Goal: Information Seeking & Learning: Learn about a topic

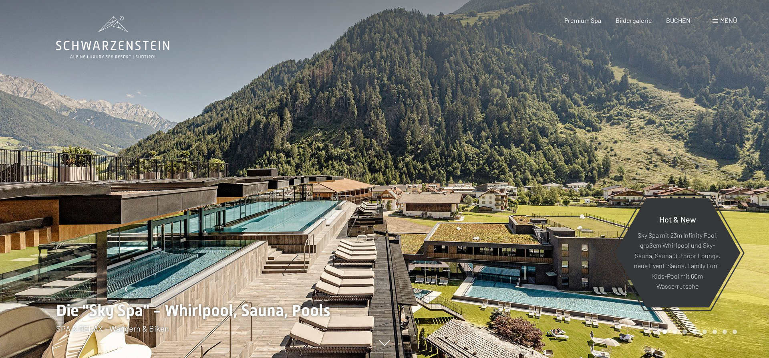
click at [723, 21] on span "Menü" at bounding box center [728, 20] width 17 height 8
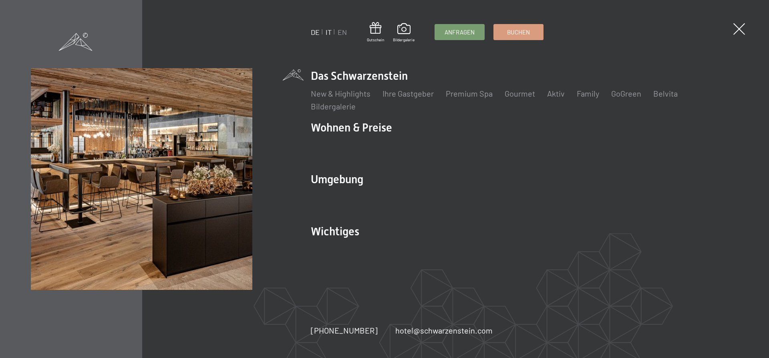
click at [329, 32] on link "IT" at bounding box center [329, 32] width 6 height 9
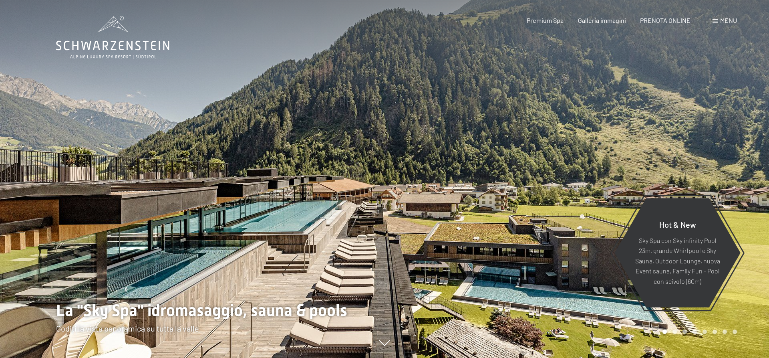
click at [719, 19] on div "Menu" at bounding box center [725, 20] width 24 height 9
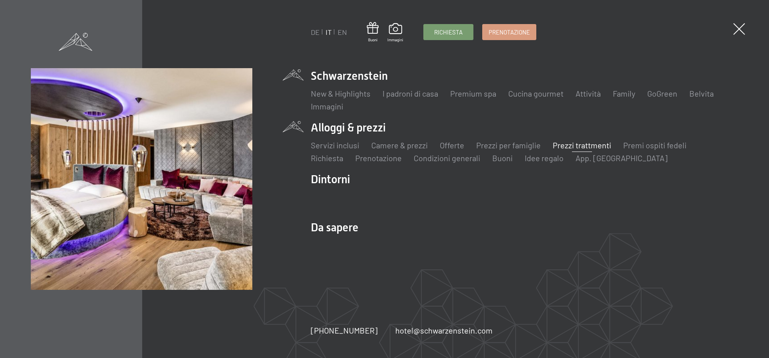
click at [574, 146] on link "Prezzi trattmenti" at bounding box center [582, 145] width 58 height 10
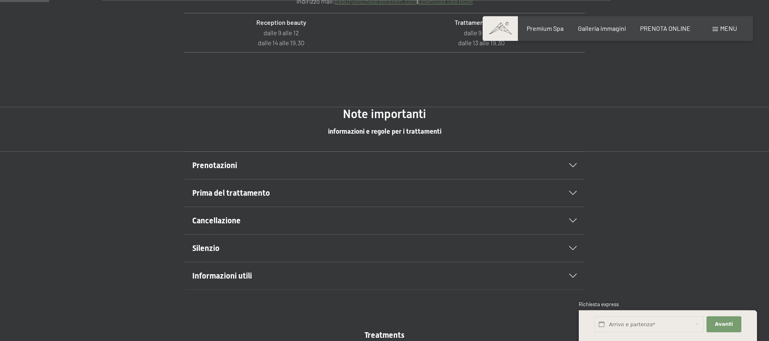
scroll to position [409, 0]
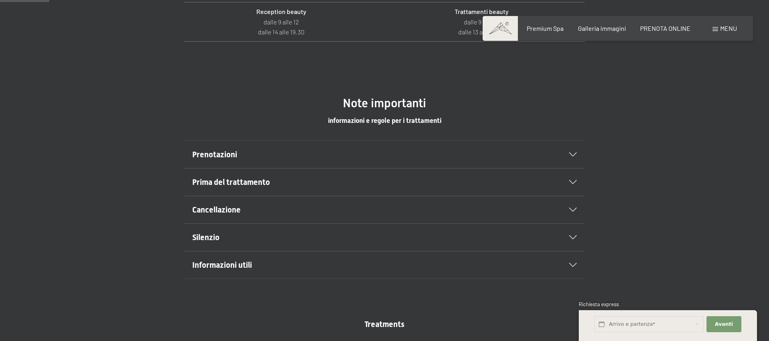
click at [572, 154] on icon at bounding box center [573, 155] width 8 height 4
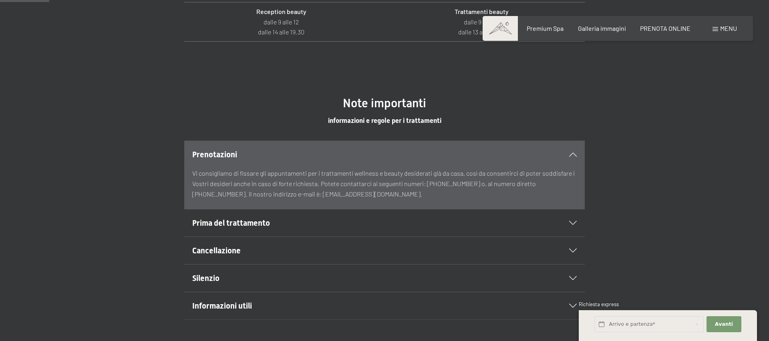
click at [572, 223] on icon at bounding box center [573, 223] width 8 height 4
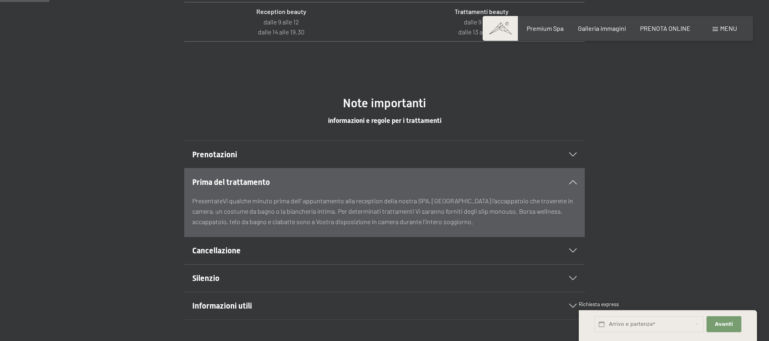
click at [573, 251] on icon at bounding box center [573, 251] width 8 height 4
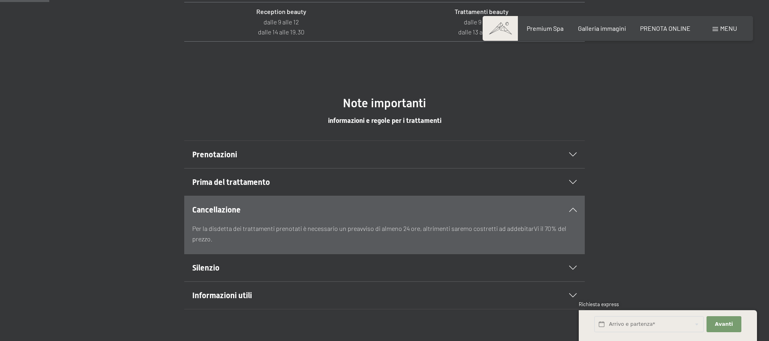
click at [572, 270] on icon at bounding box center [573, 268] width 8 height 4
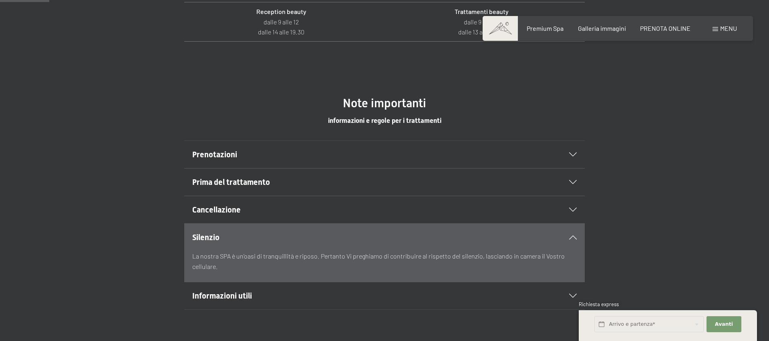
click at [574, 296] on icon at bounding box center [573, 296] width 8 height 4
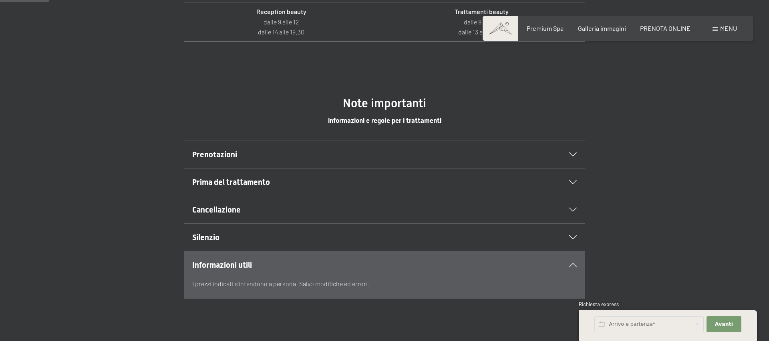
click at [574, 156] on icon at bounding box center [573, 155] width 8 height 4
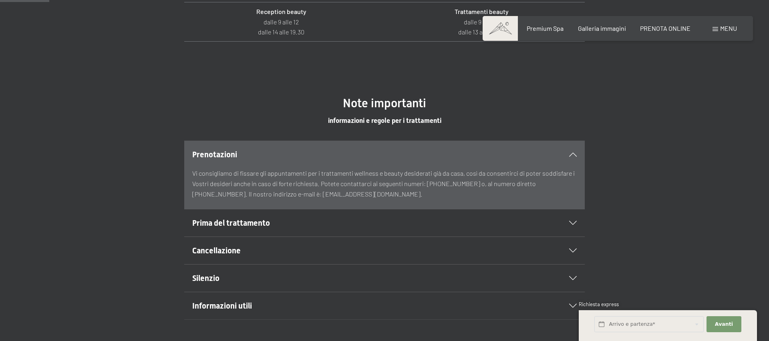
click at [576, 221] on icon at bounding box center [573, 223] width 8 height 4
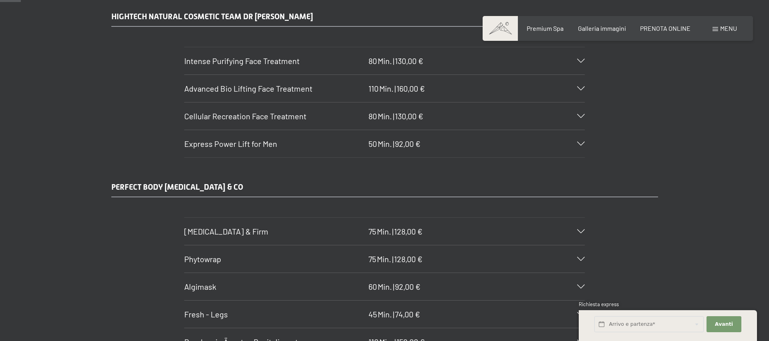
scroll to position [175, 0]
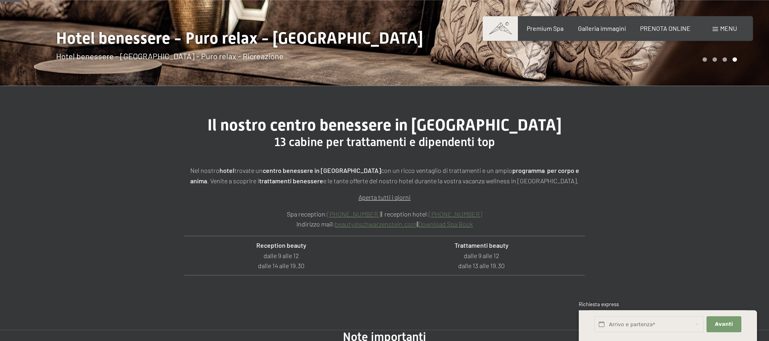
click at [722, 31] on span "Menu" at bounding box center [728, 28] width 17 height 8
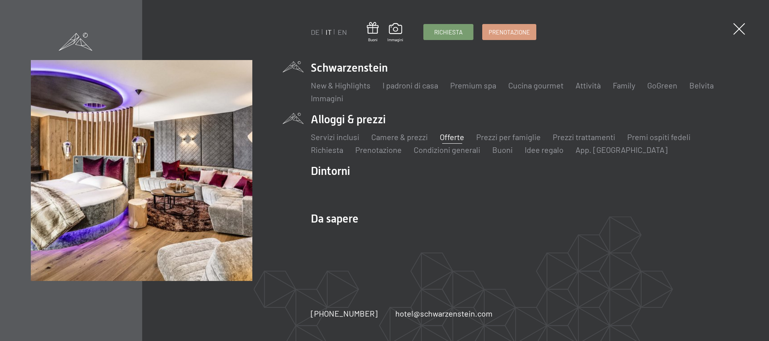
click at [463, 137] on link "Offerte" at bounding box center [452, 137] width 24 height 10
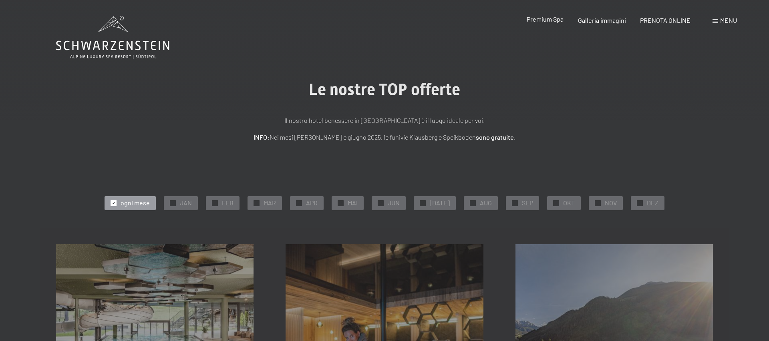
click at [549, 18] on span "Premium Spa" at bounding box center [545, 19] width 37 height 8
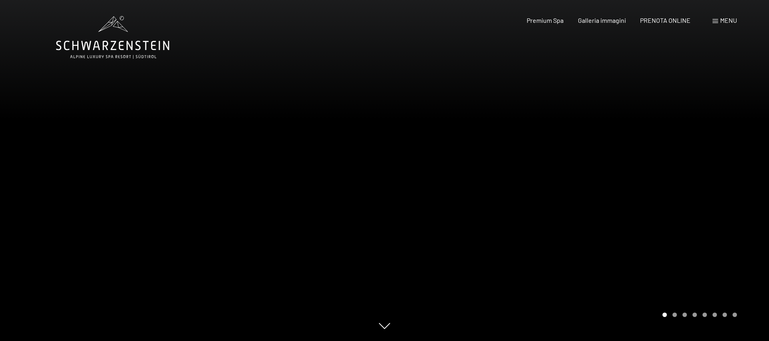
click at [709, 236] on div at bounding box center [577, 170] width 385 height 341
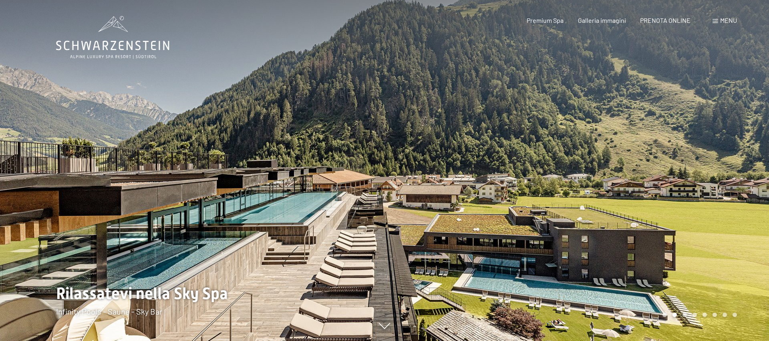
click at [709, 236] on div at bounding box center [577, 170] width 385 height 341
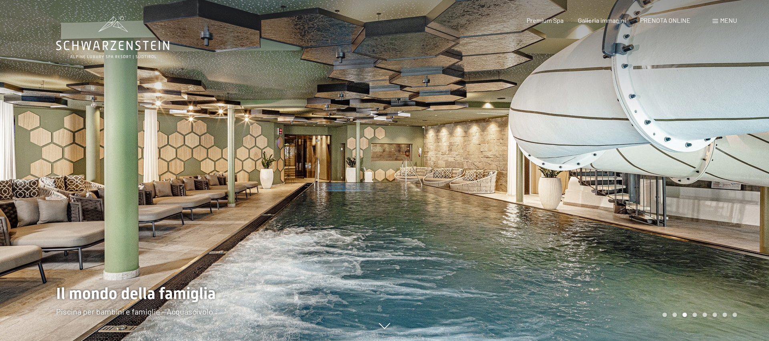
click at [709, 236] on div at bounding box center [577, 170] width 385 height 341
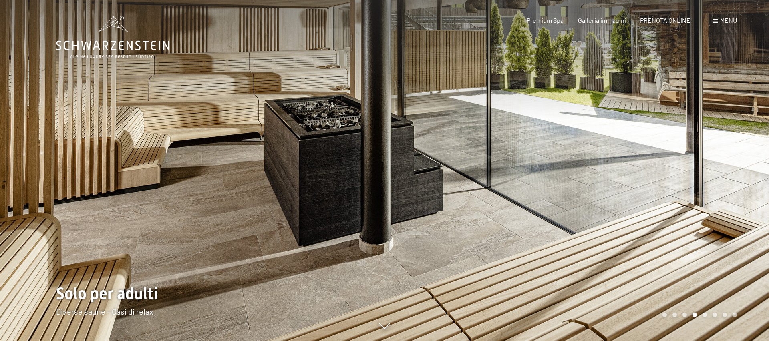
drag, startPoint x: 729, startPoint y: 22, endPoint x: 720, endPoint y: 22, distance: 8.8
click at [728, 22] on span "Menu" at bounding box center [728, 20] width 17 height 8
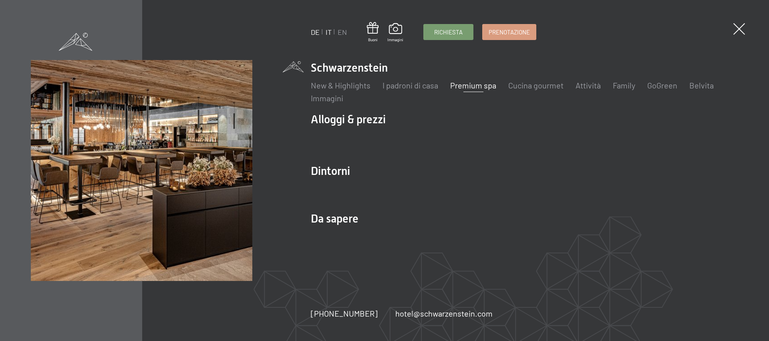
click at [312, 33] on link "DE" at bounding box center [315, 32] width 9 height 9
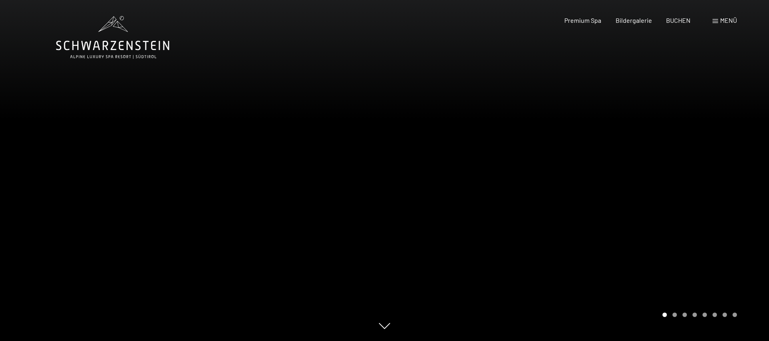
click at [701, 260] on div at bounding box center [577, 170] width 385 height 341
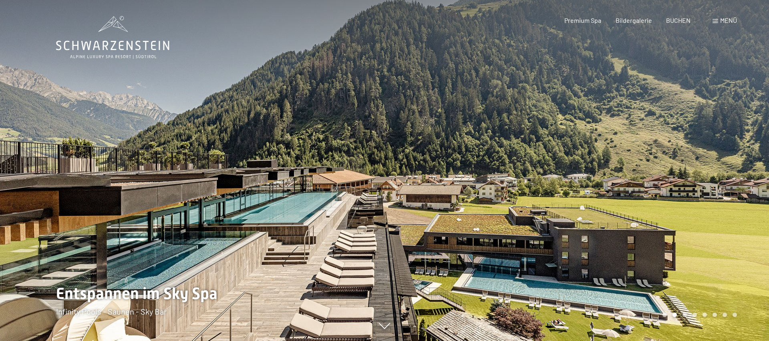
click at [699, 261] on div at bounding box center [577, 170] width 385 height 341
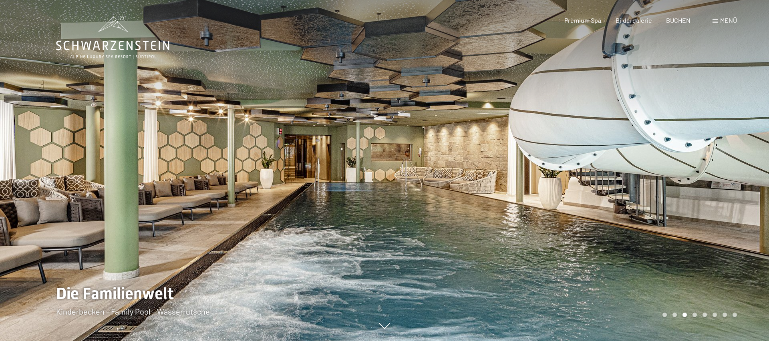
click at [699, 261] on div at bounding box center [577, 170] width 385 height 341
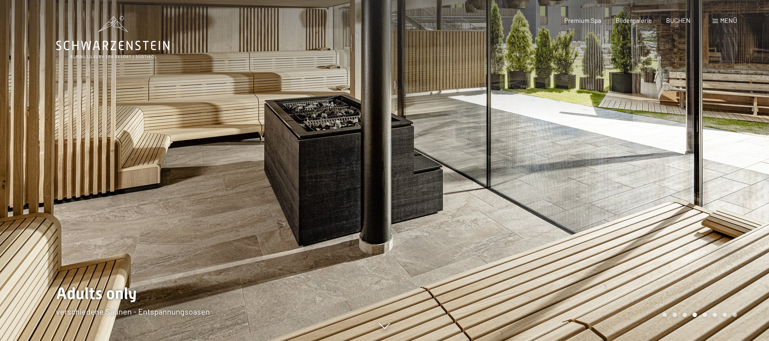
click at [699, 261] on div at bounding box center [577, 170] width 385 height 341
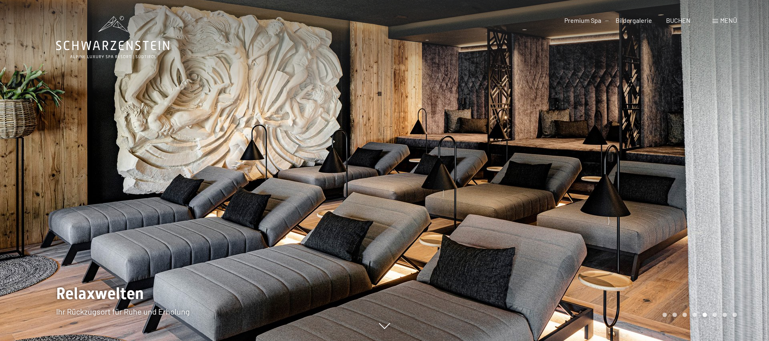
click at [699, 261] on div at bounding box center [577, 170] width 385 height 341
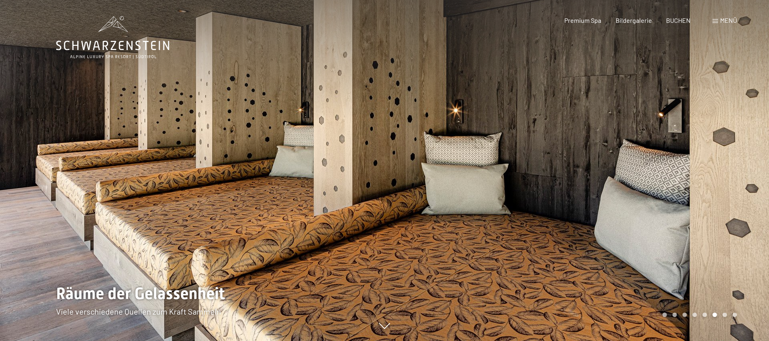
click at [699, 261] on div at bounding box center [577, 170] width 385 height 341
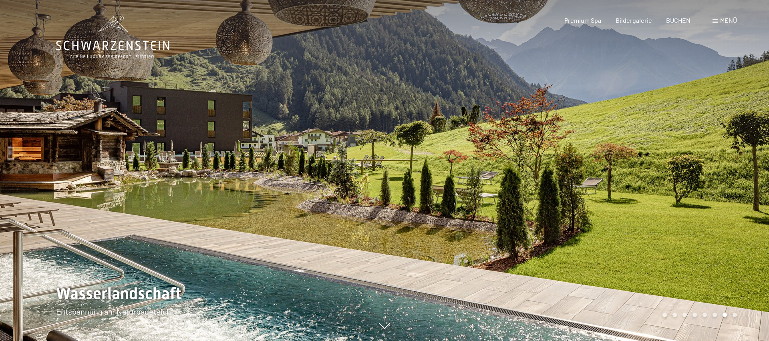
click at [699, 261] on div at bounding box center [577, 170] width 385 height 341
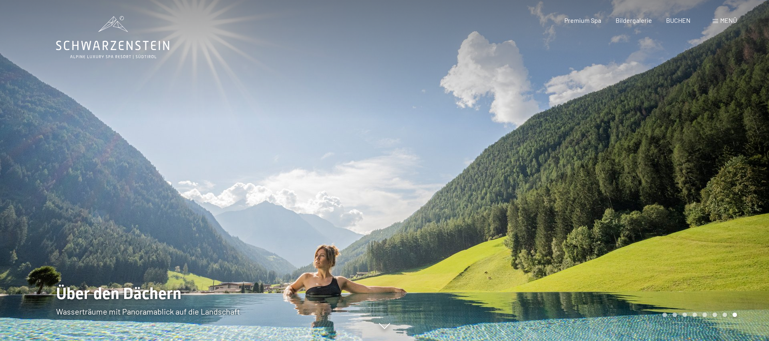
click at [695, 252] on div at bounding box center [577, 170] width 385 height 341
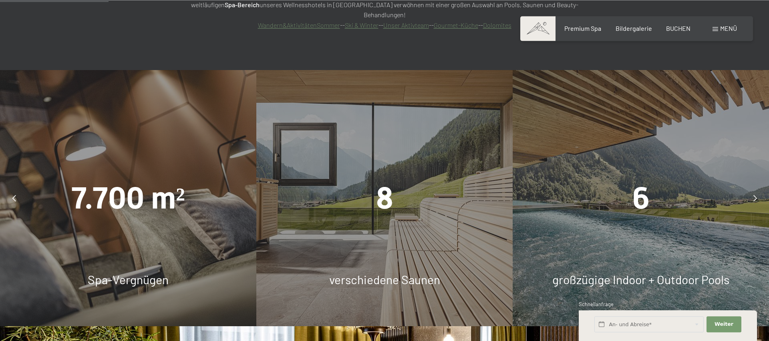
scroll to position [613, 0]
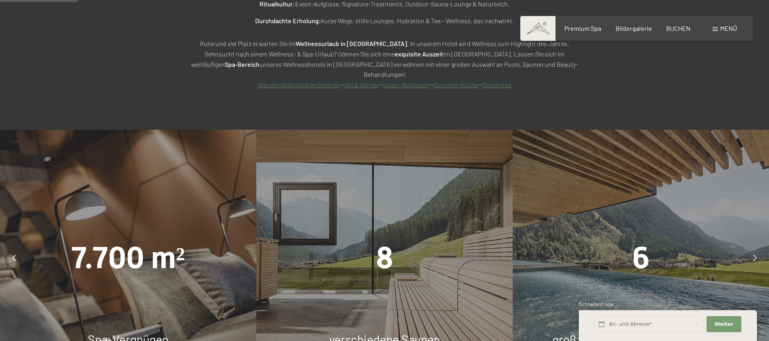
click at [752, 248] on div at bounding box center [755, 258] width 20 height 20
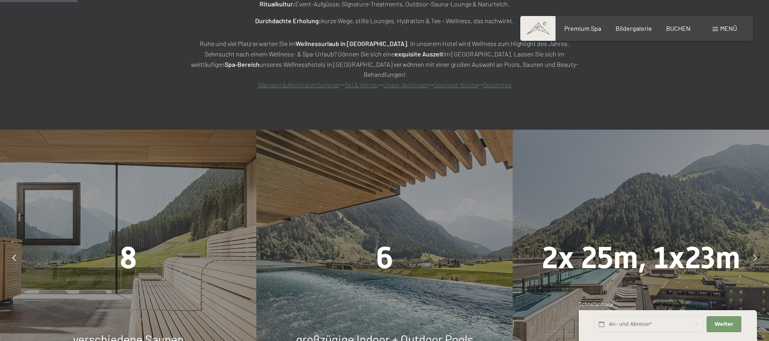
click at [752, 248] on div at bounding box center [755, 258] width 20 height 20
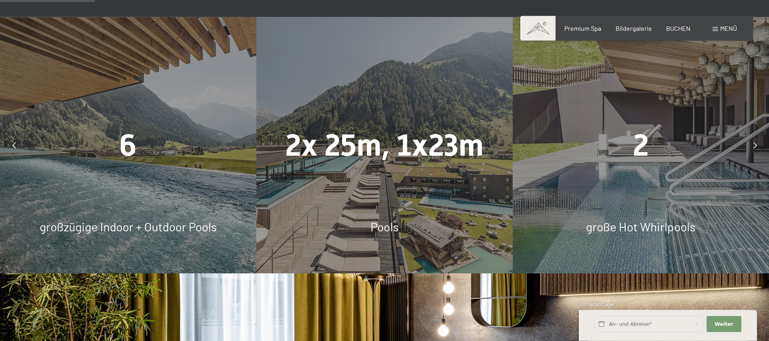
scroll to position [749, 0]
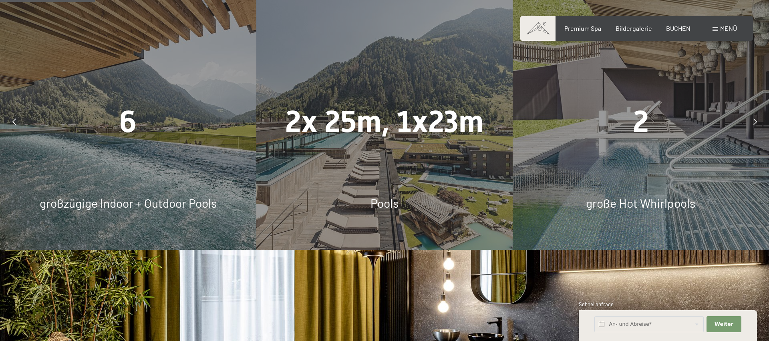
click at [754, 119] on icon at bounding box center [755, 122] width 4 height 6
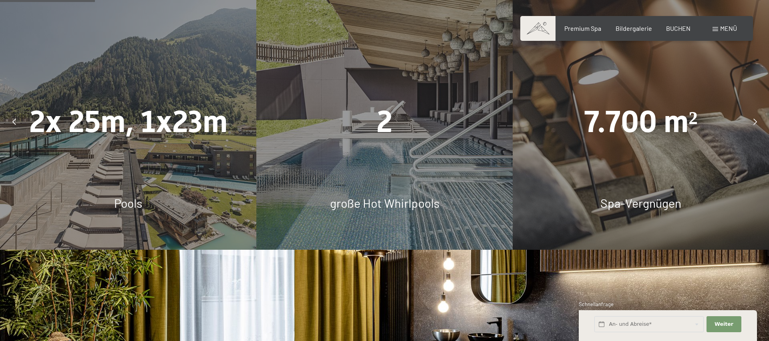
click at [754, 119] on icon at bounding box center [755, 122] width 4 height 6
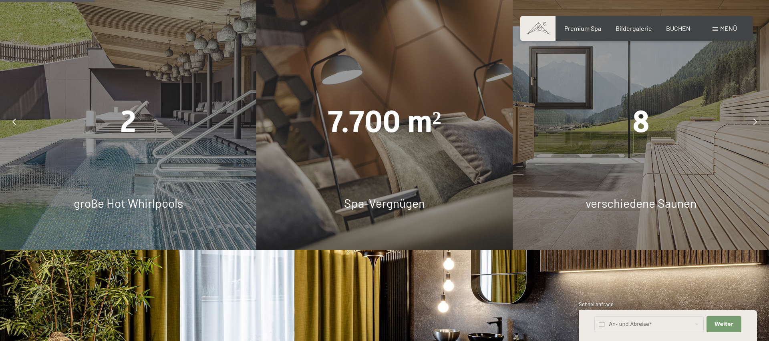
click at [754, 119] on icon at bounding box center [755, 122] width 4 height 6
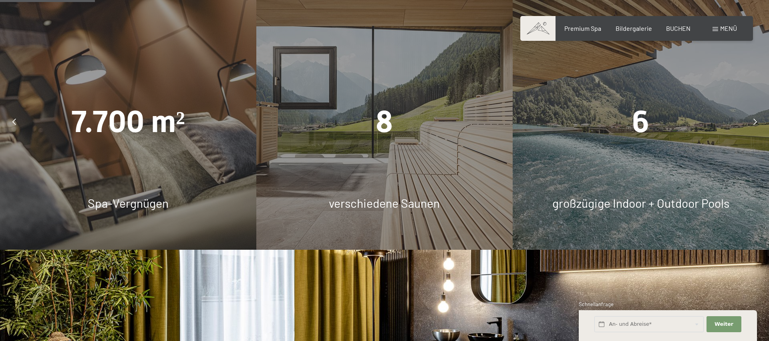
click at [754, 119] on icon at bounding box center [755, 122] width 4 height 6
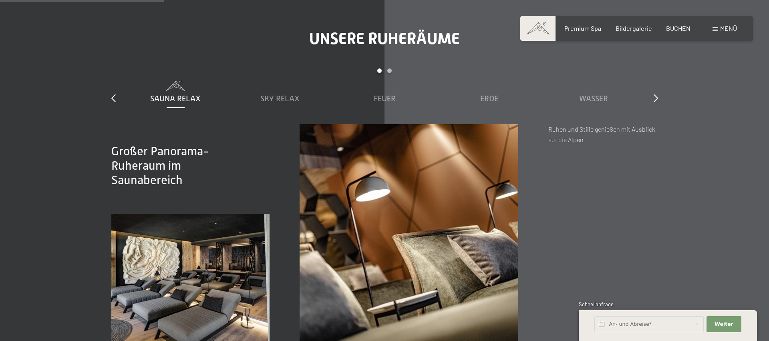
scroll to position [1362, 0]
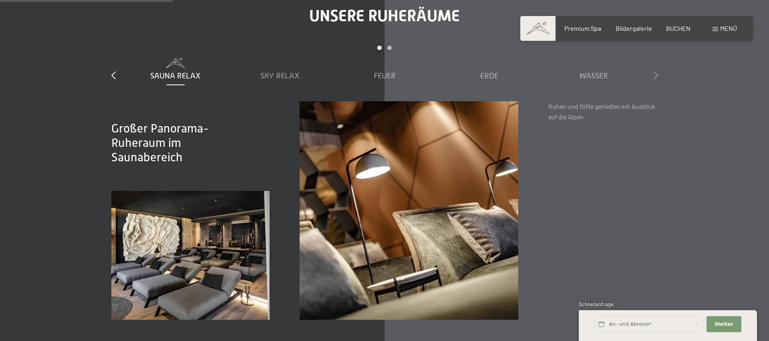
click at [656, 71] on icon at bounding box center [656, 75] width 4 height 8
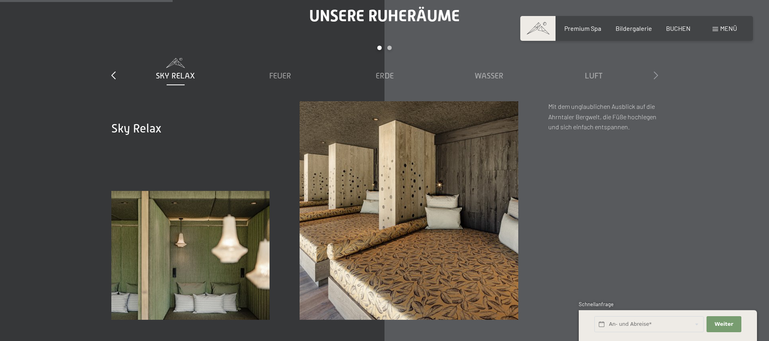
click at [656, 71] on icon at bounding box center [656, 75] width 4 height 8
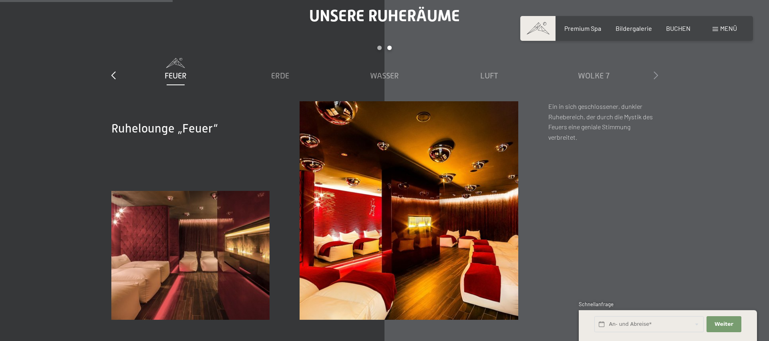
click at [656, 71] on icon at bounding box center [656, 75] width 4 height 8
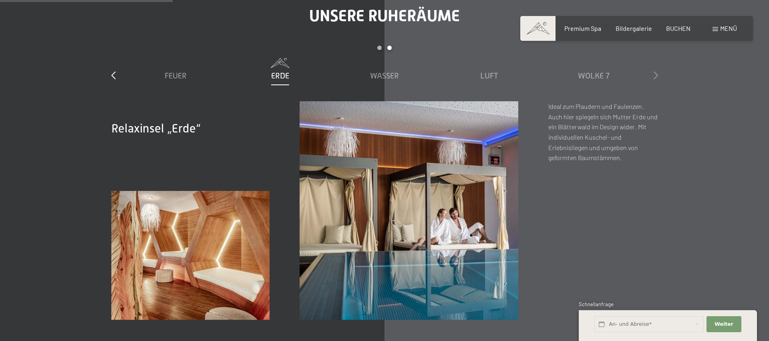
click at [656, 71] on icon at bounding box center [656, 75] width 4 height 8
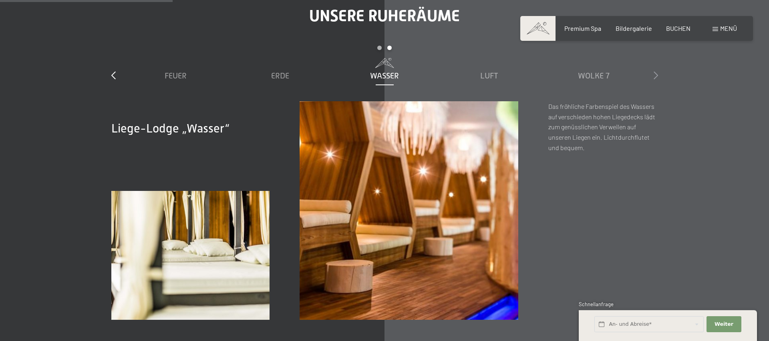
click at [656, 71] on icon at bounding box center [656, 75] width 4 height 8
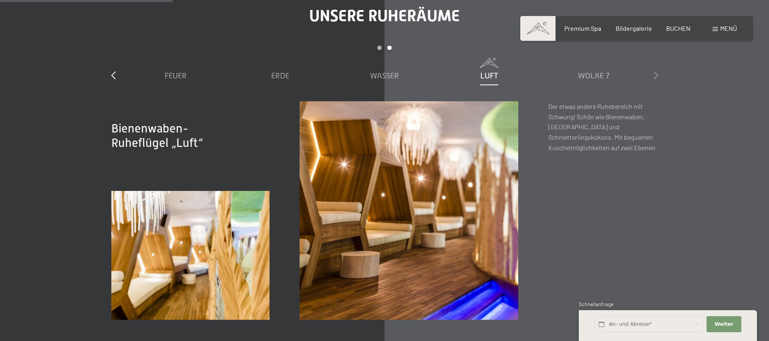
click at [656, 71] on icon at bounding box center [656, 75] width 4 height 8
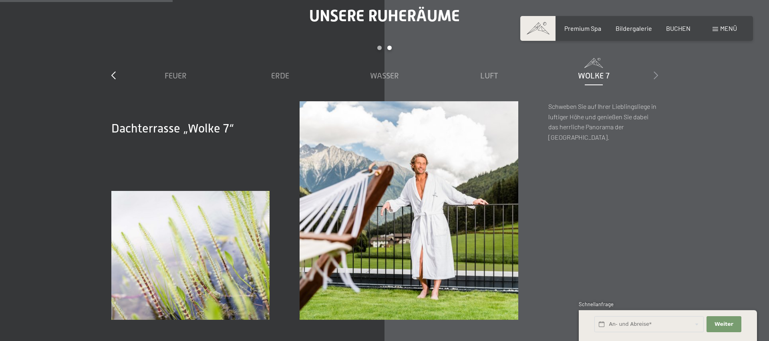
click at [656, 71] on icon at bounding box center [656, 75] width 4 height 8
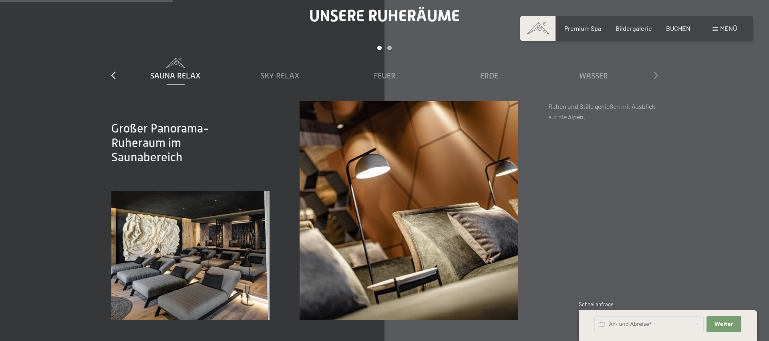
click at [656, 71] on icon at bounding box center [656, 75] width 4 height 8
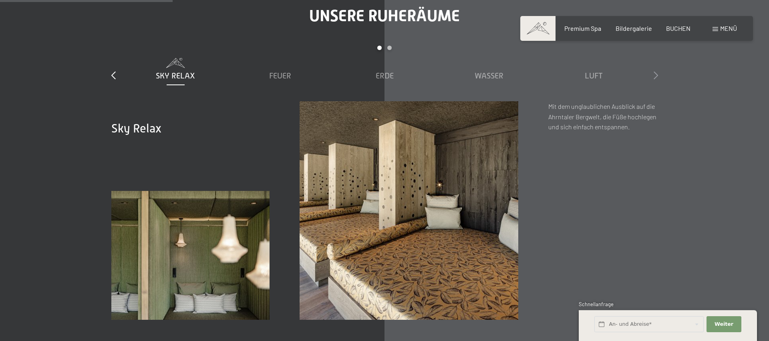
click at [656, 71] on icon at bounding box center [656, 75] width 4 height 8
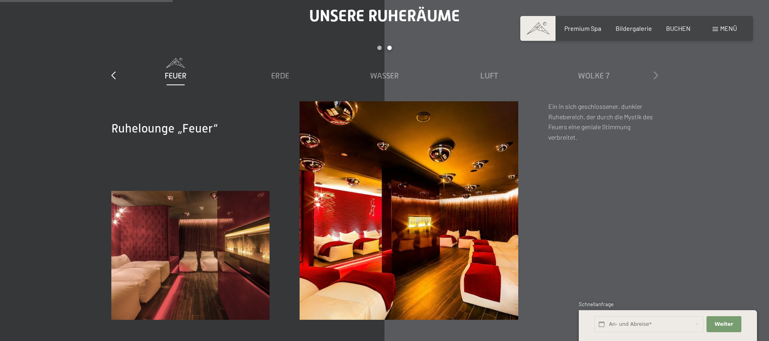
click at [656, 71] on icon at bounding box center [656, 75] width 4 height 8
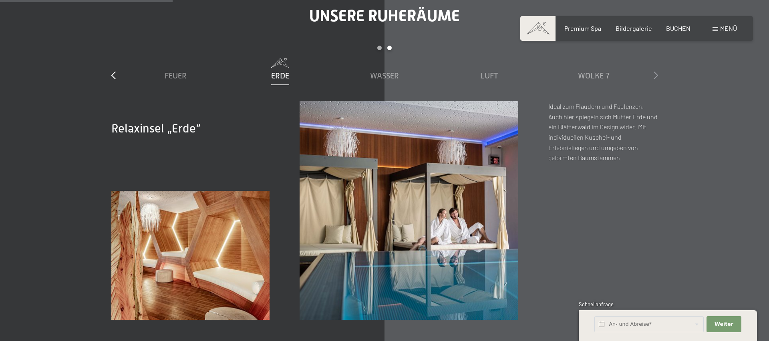
click at [656, 71] on icon at bounding box center [656, 75] width 4 height 8
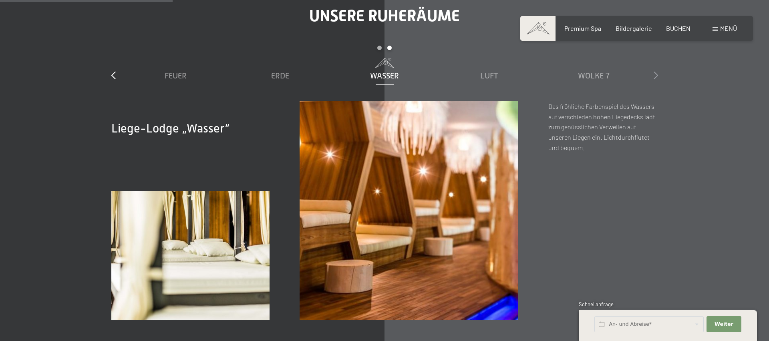
click at [656, 71] on icon at bounding box center [656, 75] width 4 height 8
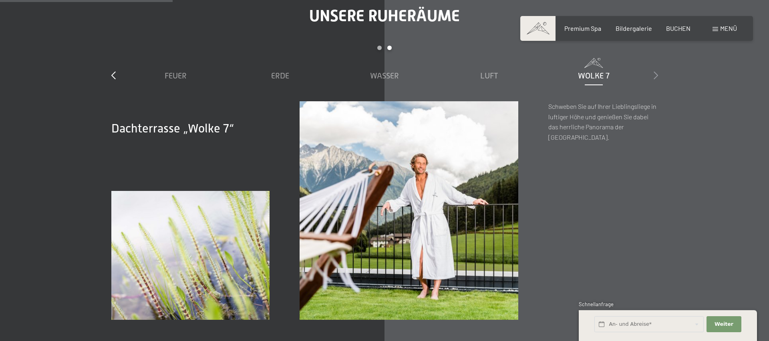
click at [656, 71] on icon at bounding box center [656, 75] width 4 height 8
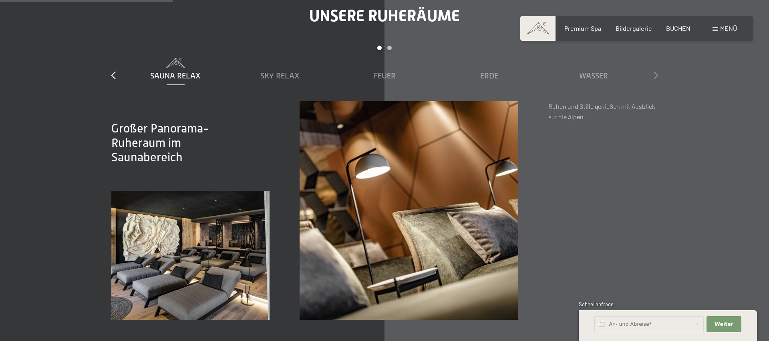
click at [656, 71] on icon at bounding box center [656, 75] width 4 height 8
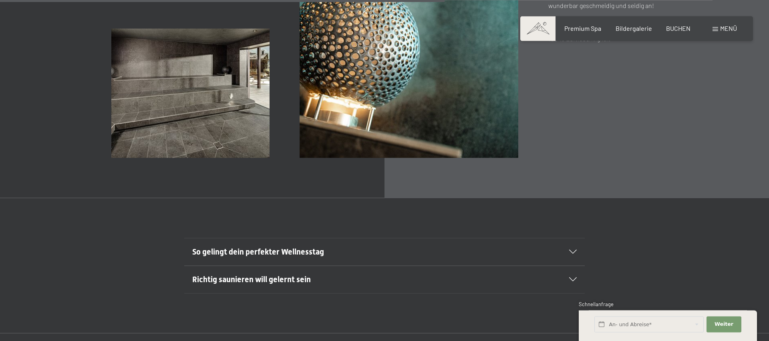
scroll to position [3064, 0]
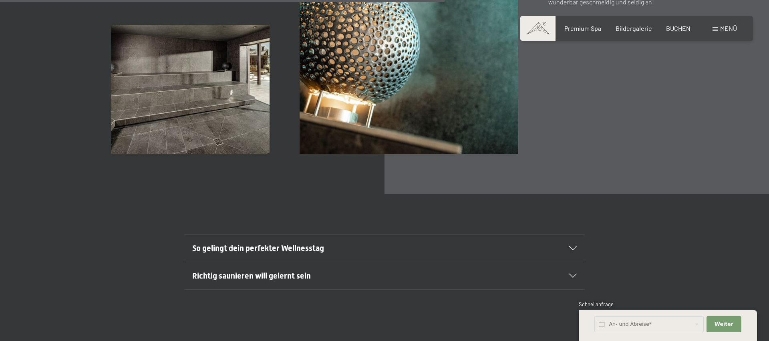
click at [45, 194] on div "So gelingt dein perfekter Wellnesstag Ankommen & Durchatmen Mit einem Tee ankom…" at bounding box center [384, 261] width 769 height 135
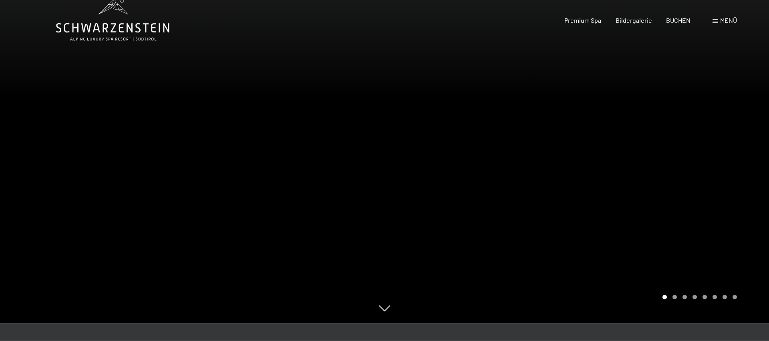
scroll to position [0, 0]
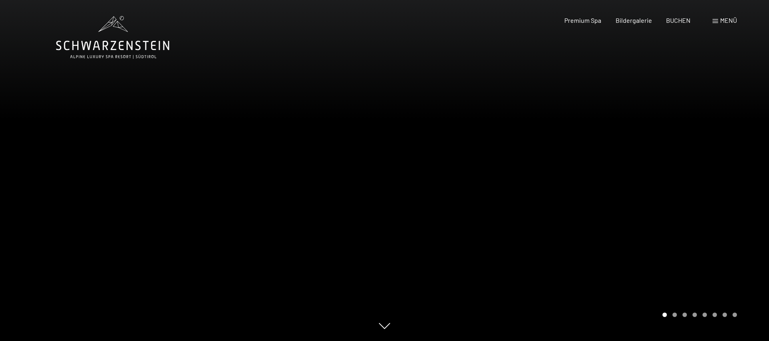
click at [676, 228] on div at bounding box center [577, 170] width 385 height 341
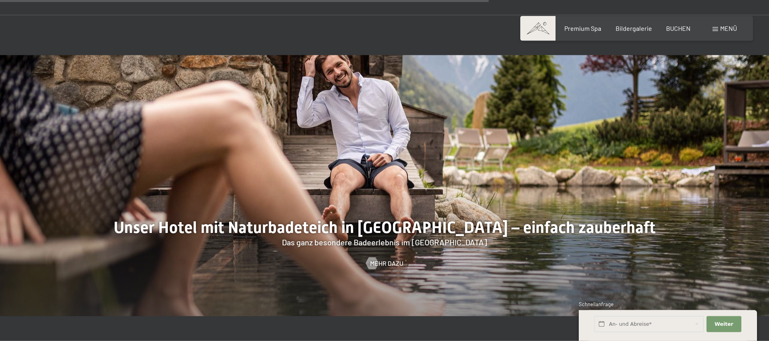
scroll to position [3412, 0]
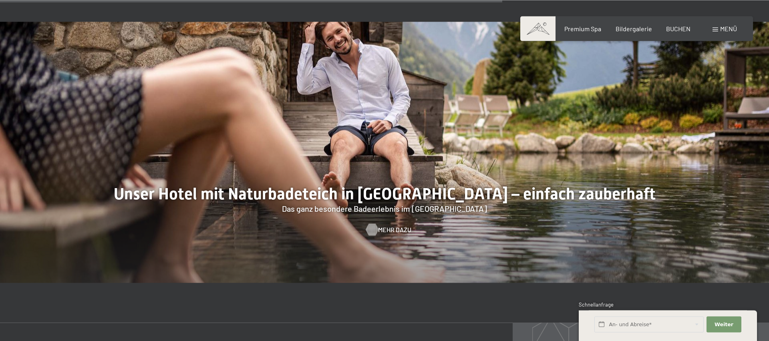
click at [370, 224] on div at bounding box center [371, 230] width 7 height 12
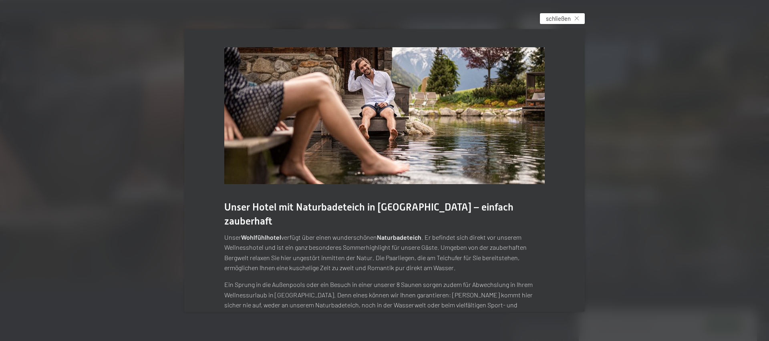
click at [565, 16] on span "schließen" at bounding box center [558, 18] width 25 height 8
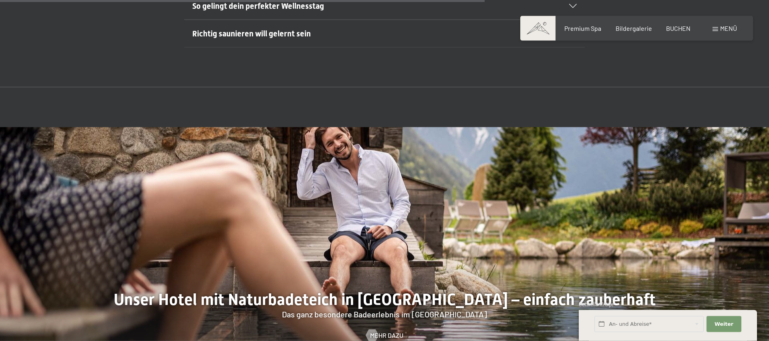
scroll to position [3276, 0]
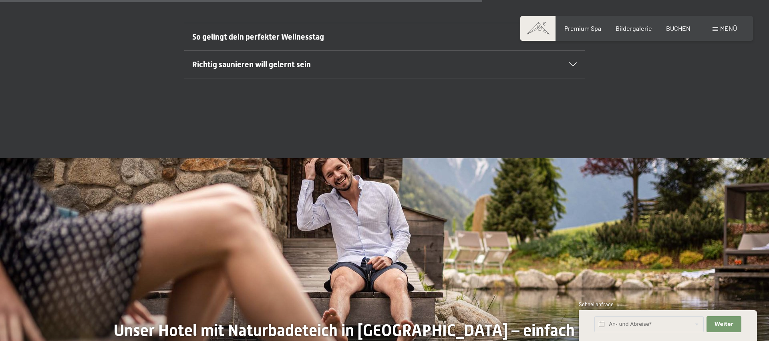
click at [721, 25] on span "Menü" at bounding box center [728, 28] width 17 height 8
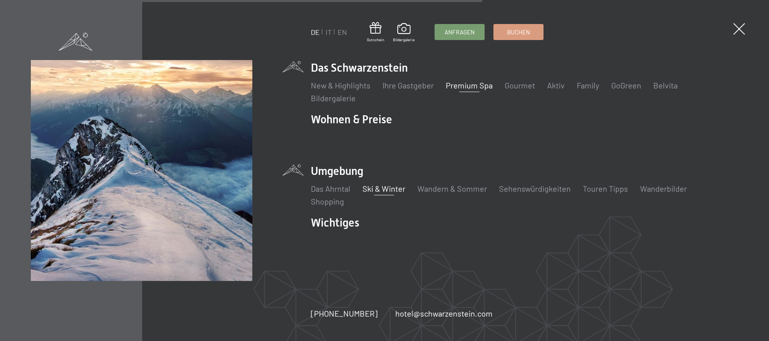
click at [387, 189] on link "Ski & Winter" at bounding box center [383, 189] width 43 height 10
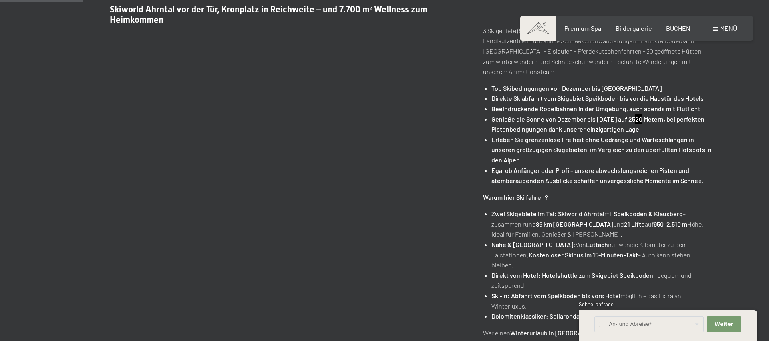
scroll to position [272, 0]
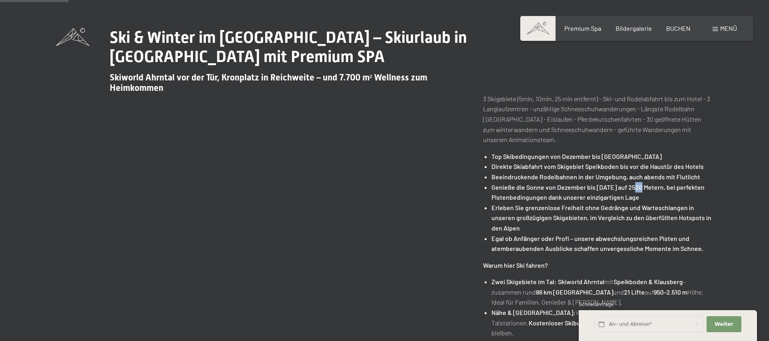
click at [548, 28] on span at bounding box center [537, 28] width 35 height 25
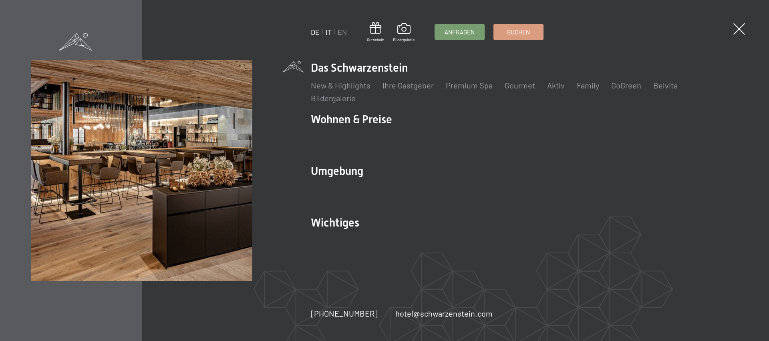
click at [328, 30] on link "IT" at bounding box center [329, 32] width 6 height 9
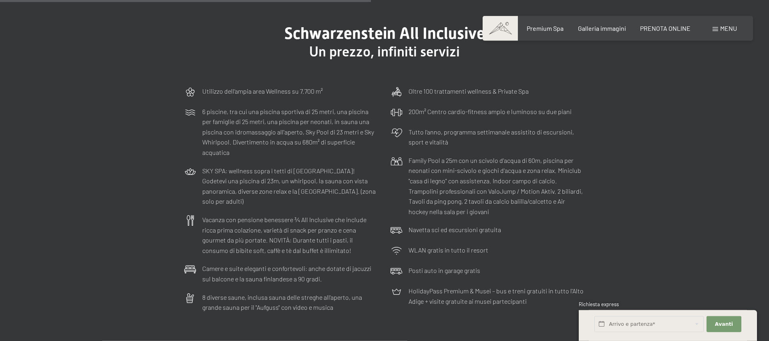
scroll to position [114, 0]
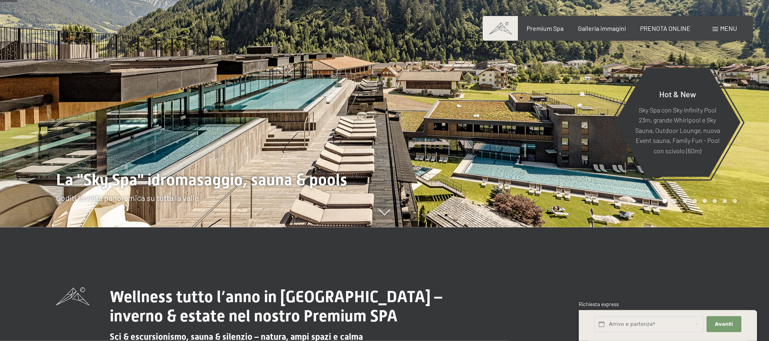
click at [630, 197] on div at bounding box center [577, 56] width 385 height 341
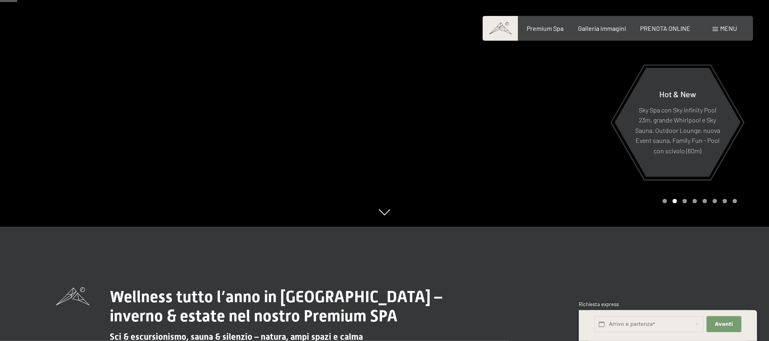
click at [626, 188] on div at bounding box center [577, 56] width 385 height 341
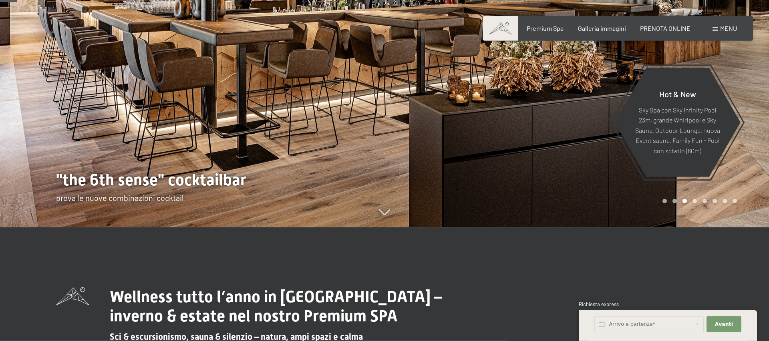
click at [625, 187] on div at bounding box center [577, 56] width 385 height 341
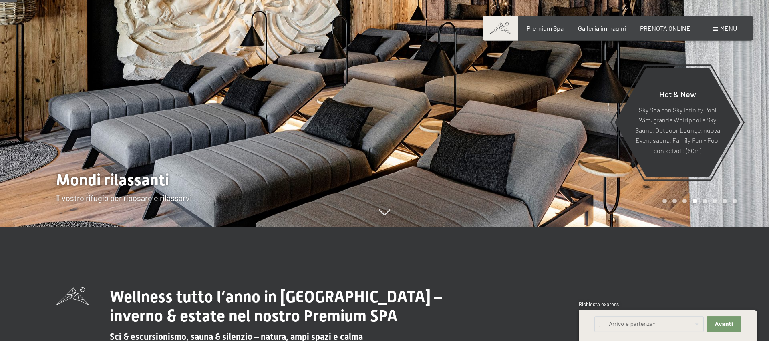
click at [625, 187] on div at bounding box center [577, 56] width 385 height 341
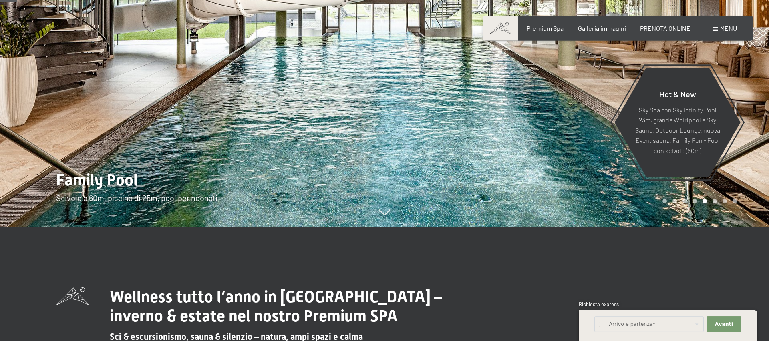
click at [625, 187] on div at bounding box center [577, 56] width 385 height 341
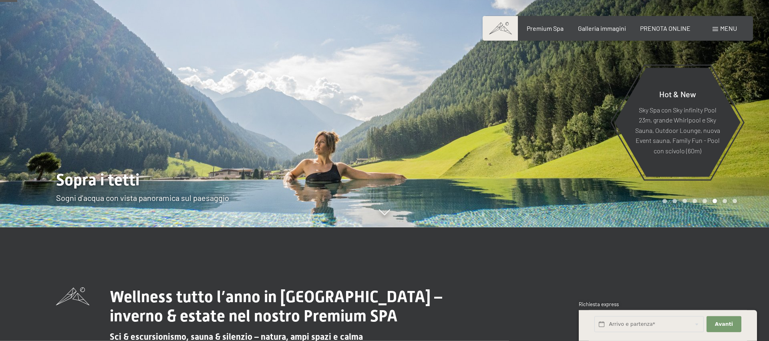
click at [625, 187] on div at bounding box center [577, 56] width 385 height 341
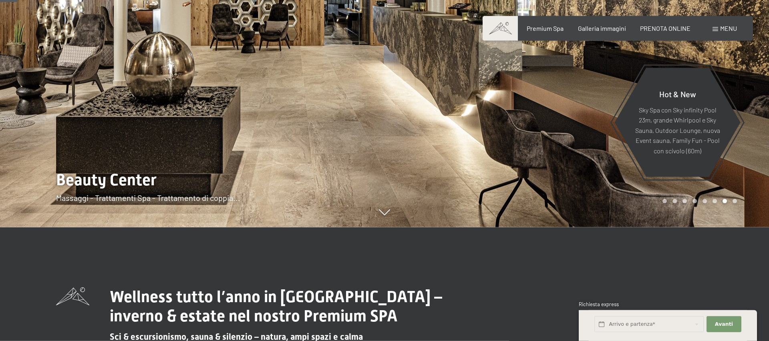
click at [625, 187] on div at bounding box center [577, 56] width 385 height 341
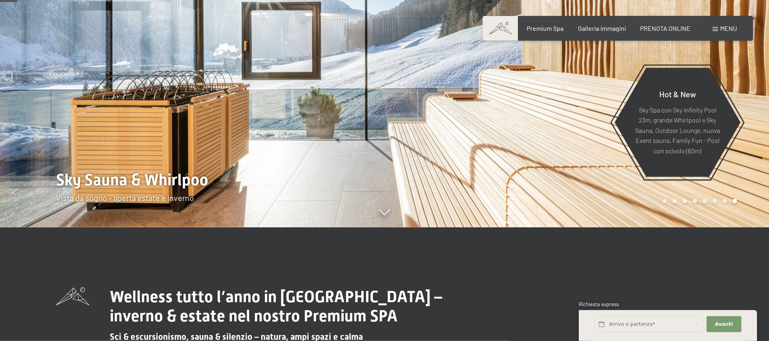
click at [625, 187] on div at bounding box center [577, 56] width 385 height 341
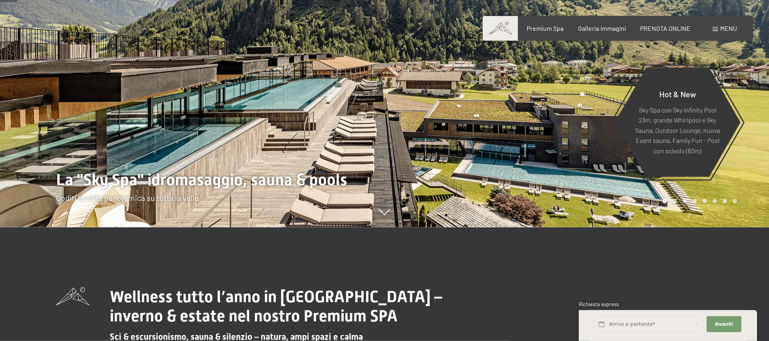
click at [625, 187] on div at bounding box center [577, 56] width 385 height 341
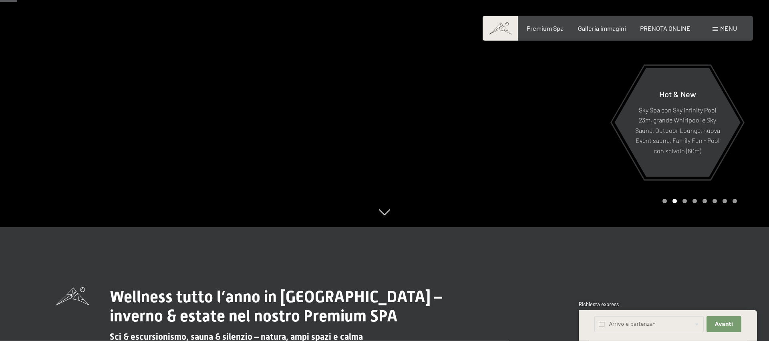
click at [625, 187] on div at bounding box center [577, 56] width 385 height 341
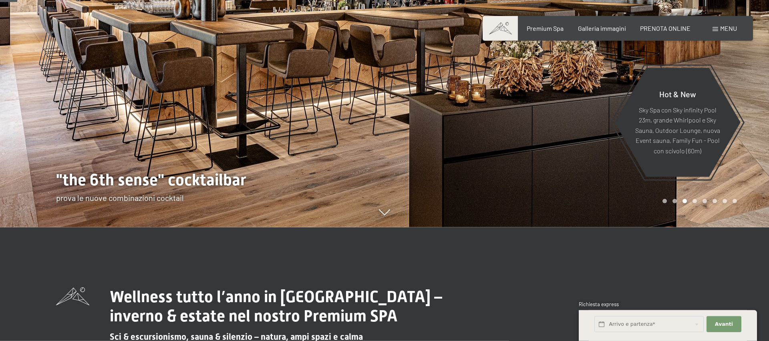
click at [625, 187] on div at bounding box center [577, 56] width 385 height 341
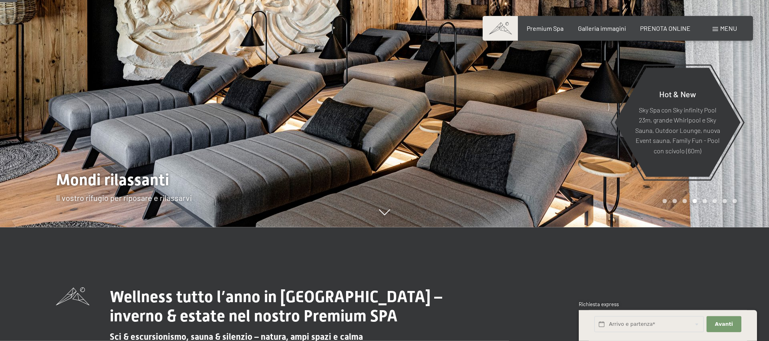
click at [625, 187] on div at bounding box center [577, 56] width 385 height 341
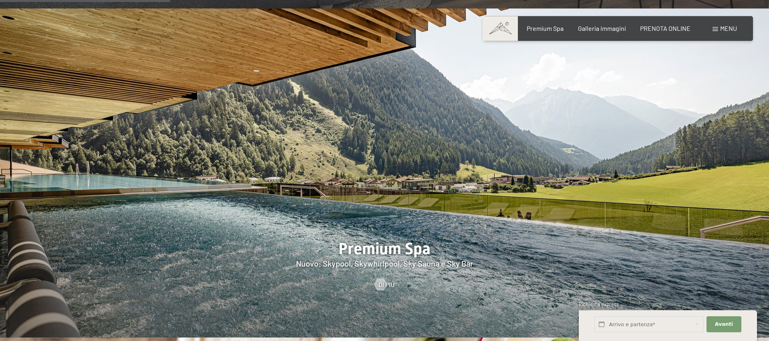
scroll to position [1135, 0]
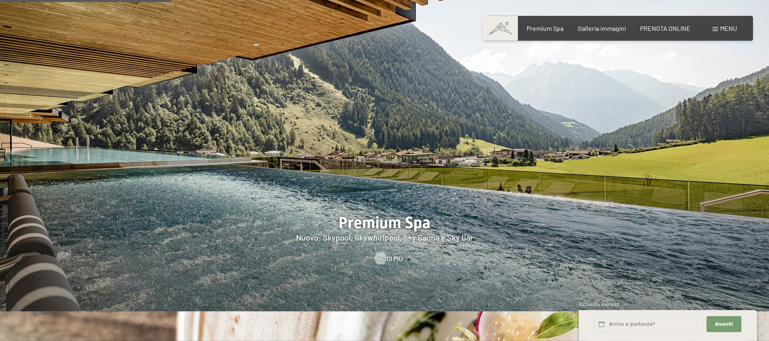
click at [384, 253] on div at bounding box center [380, 259] width 7 height 12
click at [395, 254] on span "Di più" at bounding box center [395, 258] width 16 height 9
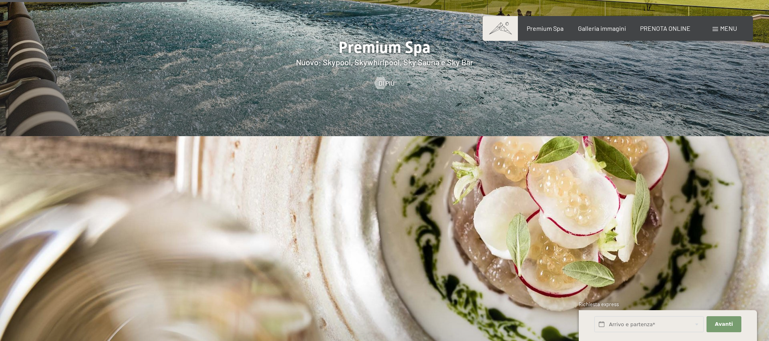
scroll to position [1339, 0]
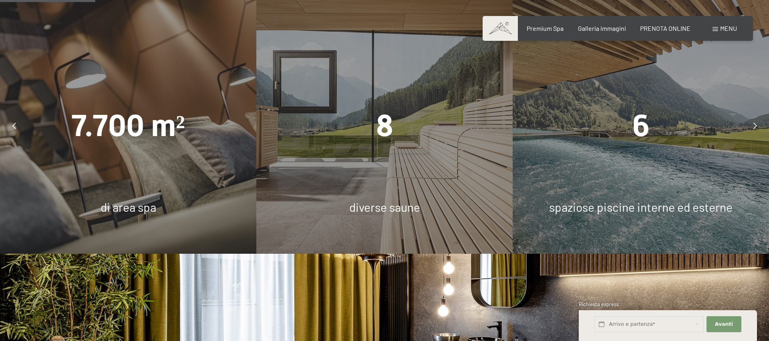
scroll to position [885, 0]
